Goal: Task Accomplishment & Management: Manage account settings

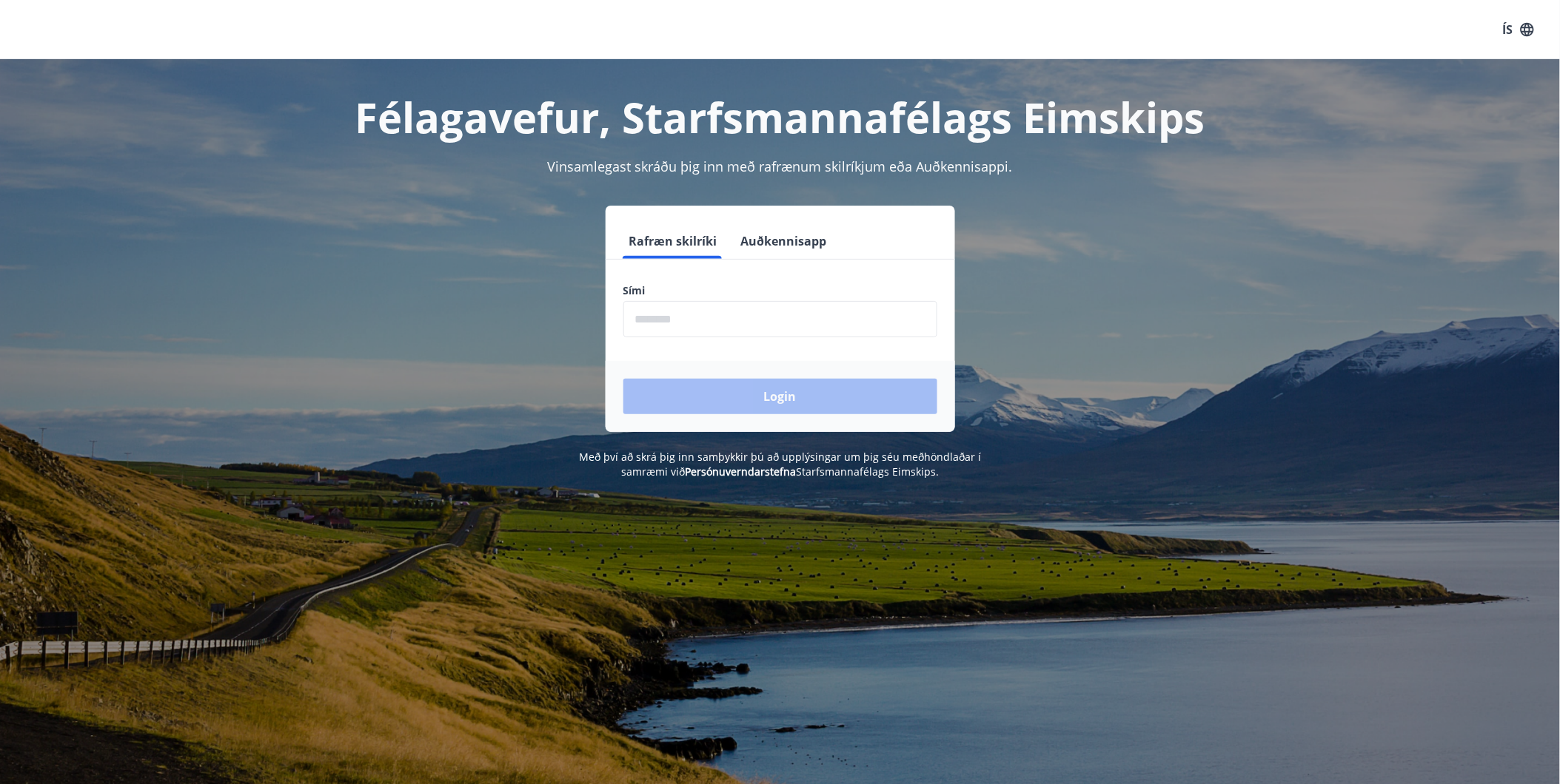
click at [726, 309] on input "phone" at bounding box center [780, 320] width 314 height 37
type input "********"
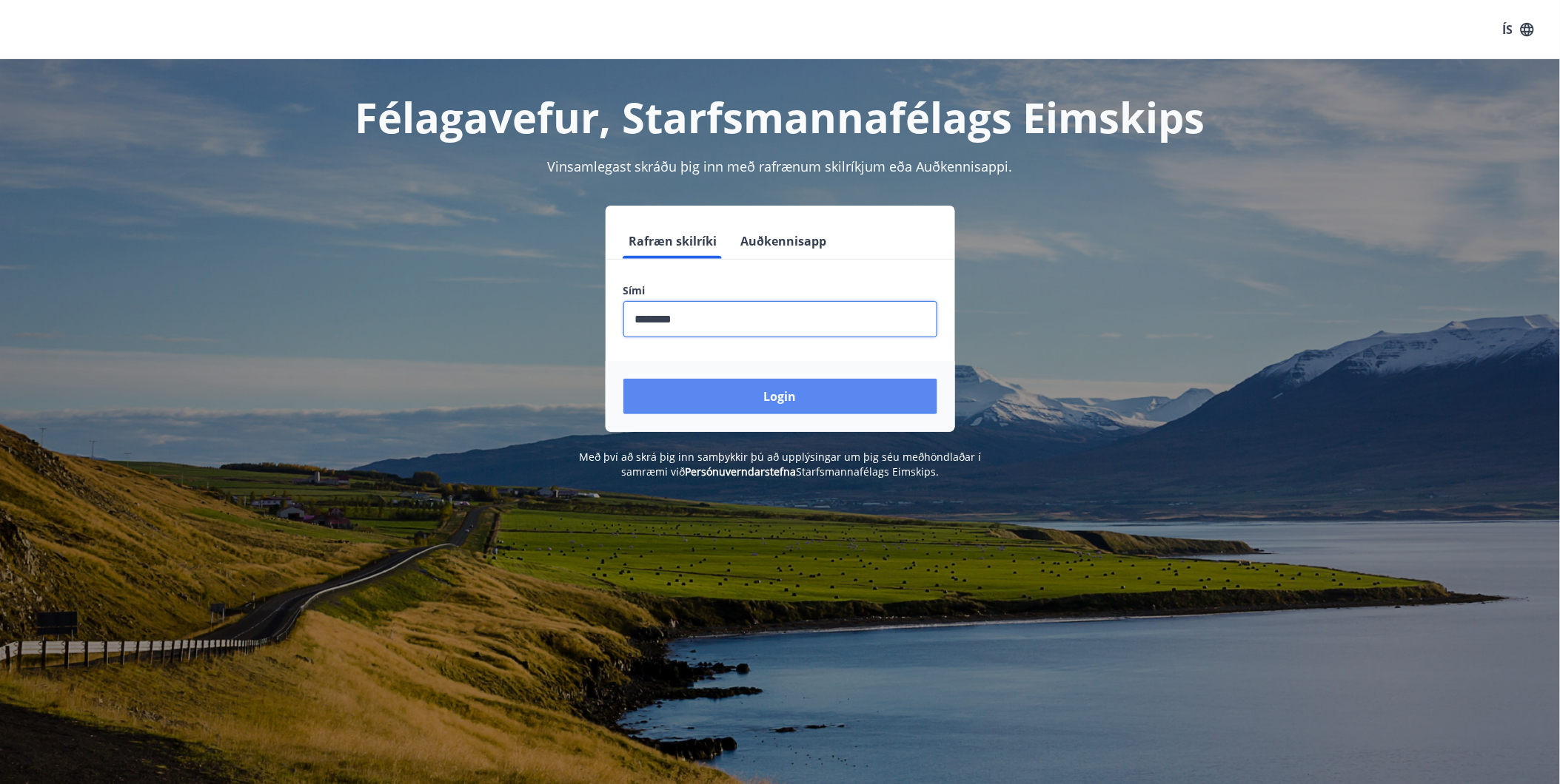
click at [721, 390] on button "Login" at bounding box center [780, 396] width 314 height 36
